Goal: Submit feedback/report problem

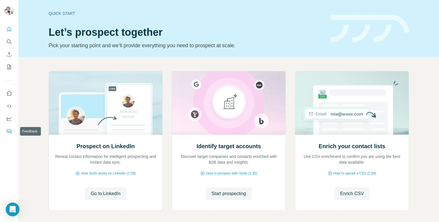
click at [11, 127] on button "Feedback" at bounding box center [9, 131] width 9 height 10
